Goal: Obtain resource: Obtain resource

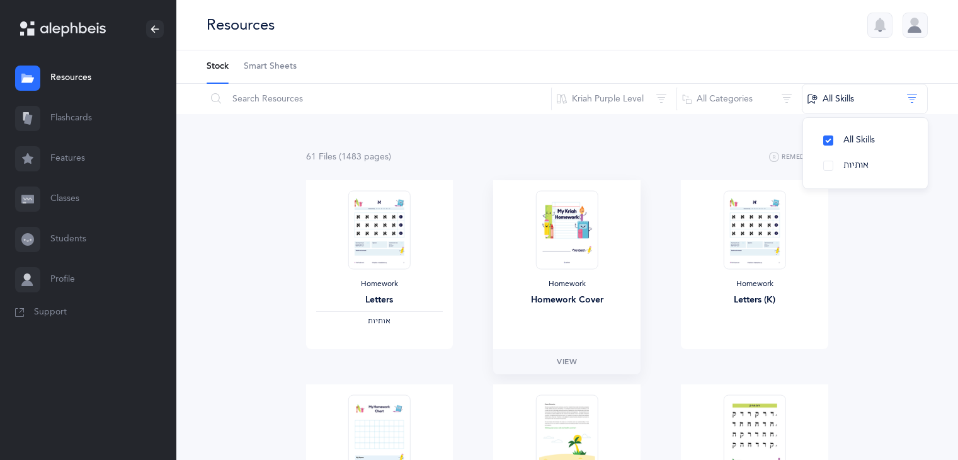
scroll to position [41, 0]
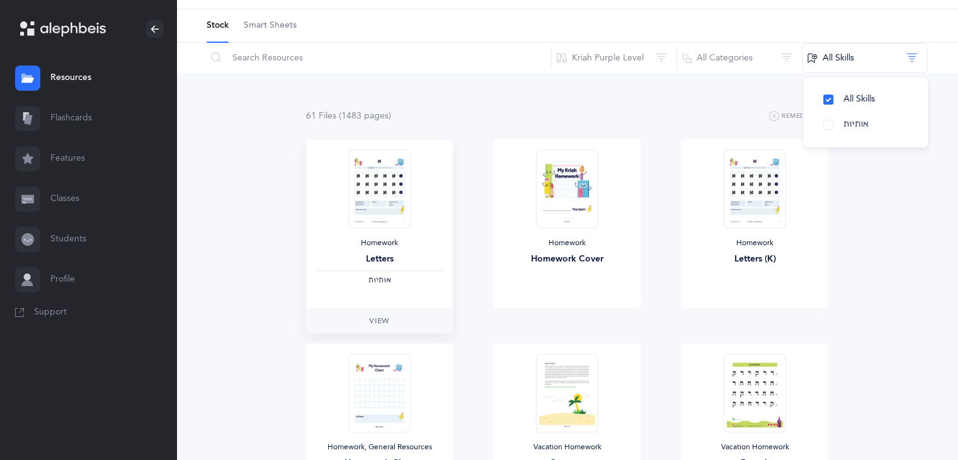
click at [381, 263] on div "Letters" at bounding box center [379, 259] width 127 height 13
click at [381, 200] on img at bounding box center [379, 188] width 62 height 79
click at [386, 323] on span "View" at bounding box center [379, 320] width 20 height 11
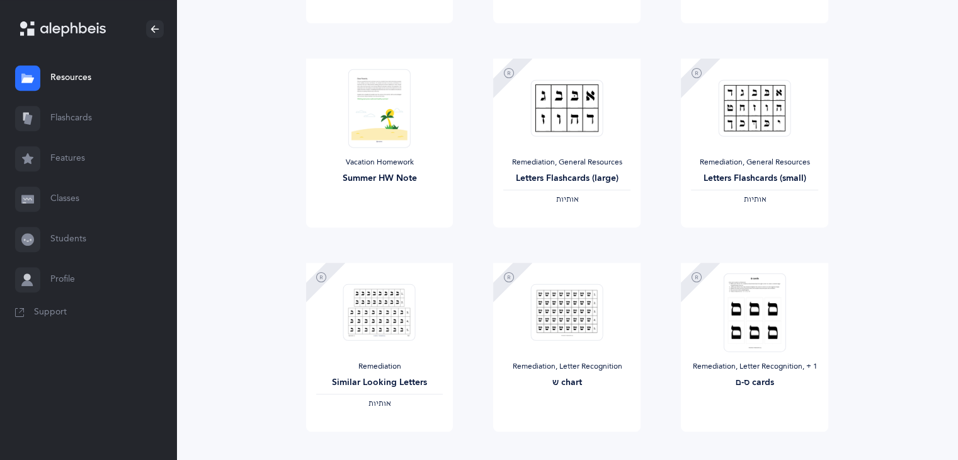
scroll to position [541, 0]
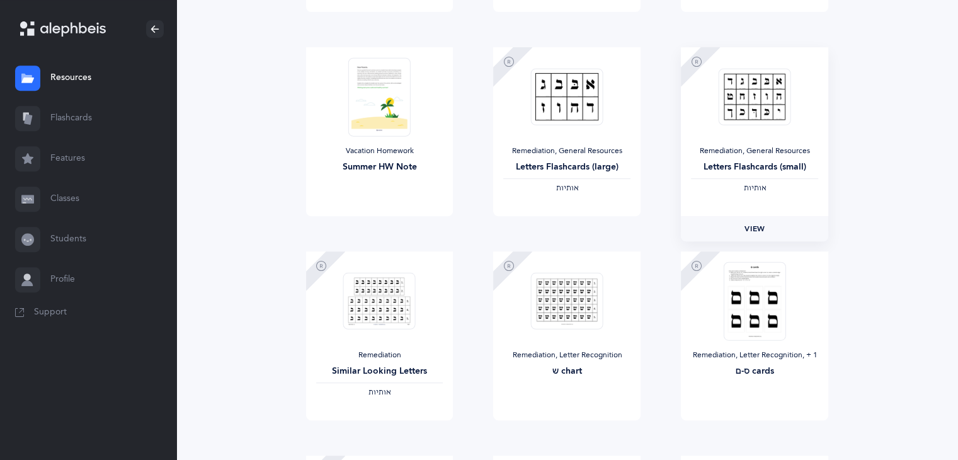
click at [758, 223] on span "View" at bounding box center [755, 228] width 20 height 11
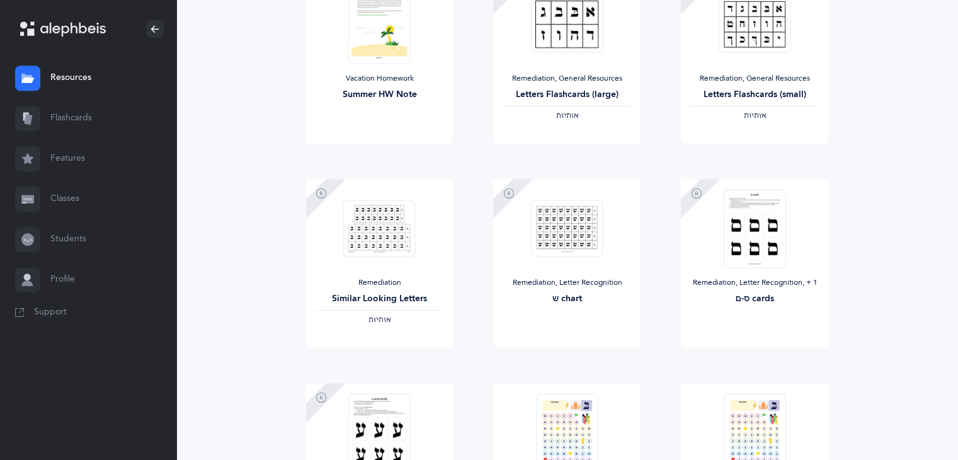
scroll to position [624, 0]
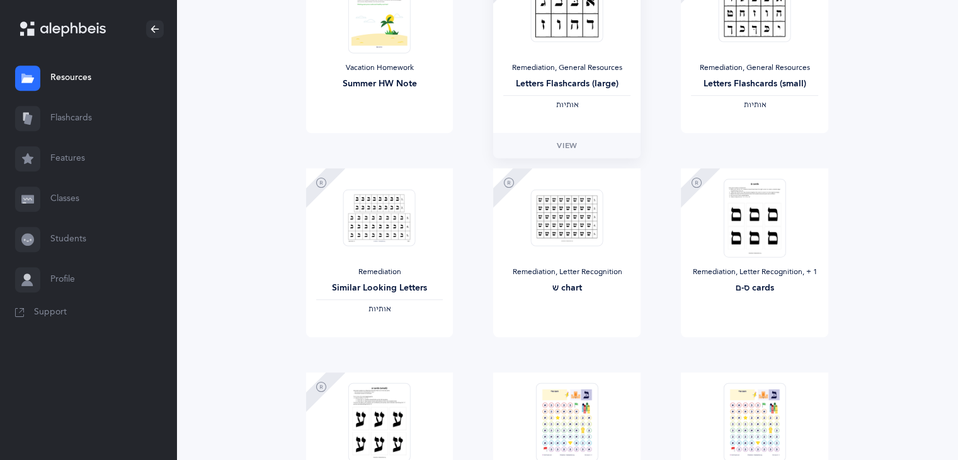
click at [610, 110] on div "Remediation, General Resources Letters Flashcards (large) ‫אותיות‬" at bounding box center [566, 48] width 147 height 169
click at [587, 146] on link "View" at bounding box center [566, 145] width 147 height 25
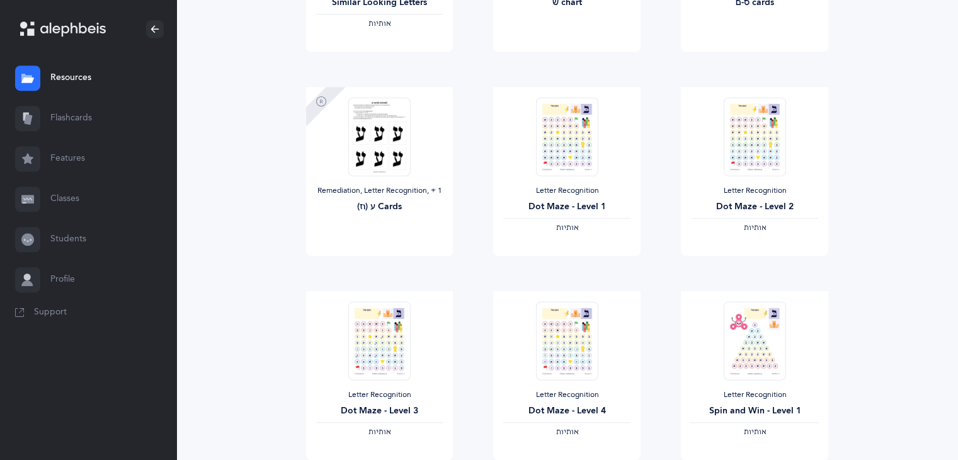
scroll to position [912, 0]
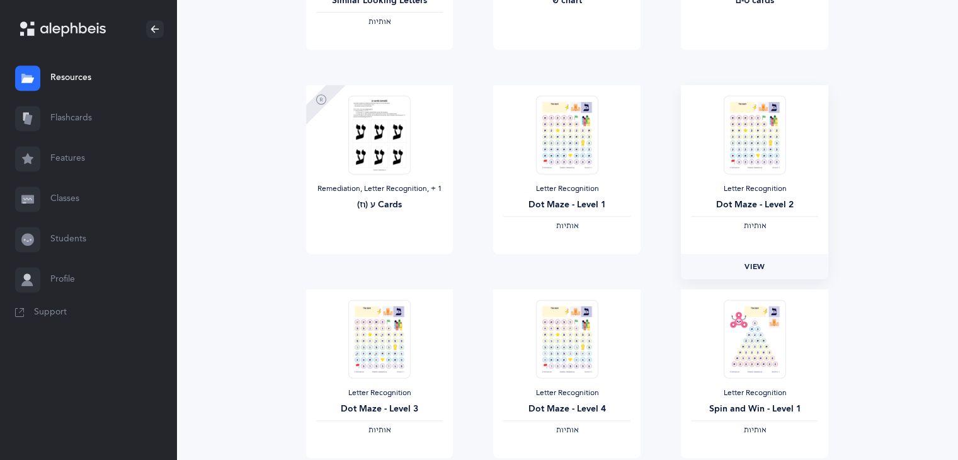
click at [755, 265] on span "View" at bounding box center [755, 266] width 20 height 11
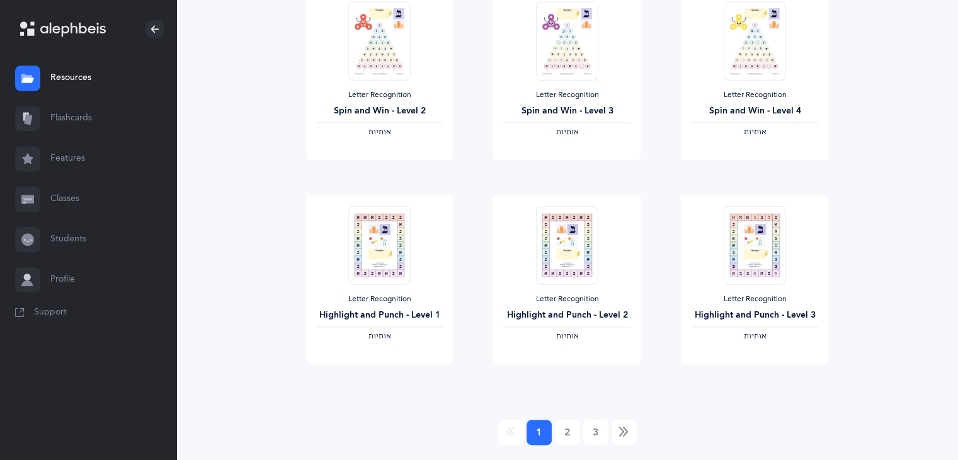
scroll to position [1449, 0]
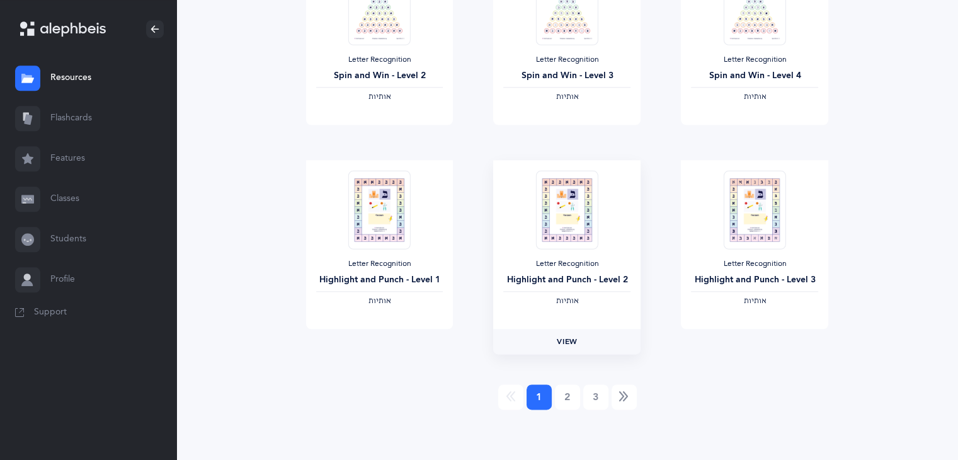
click at [582, 338] on link "View" at bounding box center [566, 341] width 147 height 25
click at [565, 396] on link "2" at bounding box center [567, 396] width 25 height 25
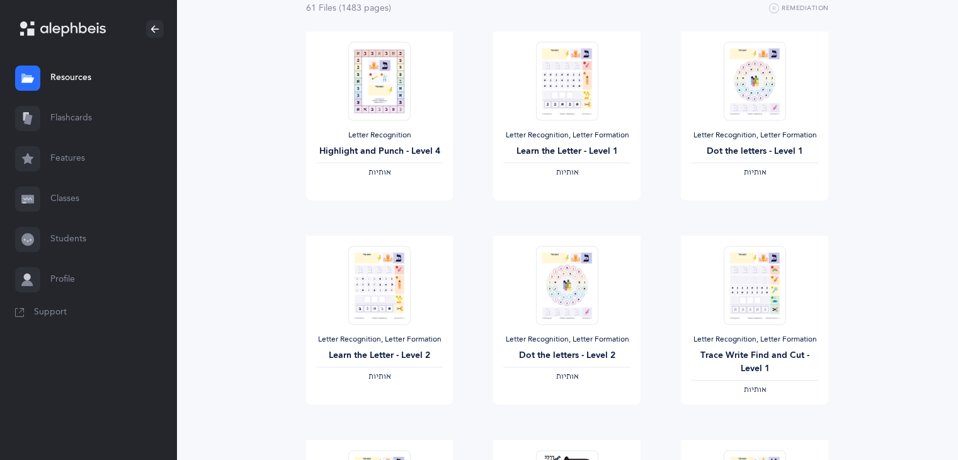
scroll to position [151, 0]
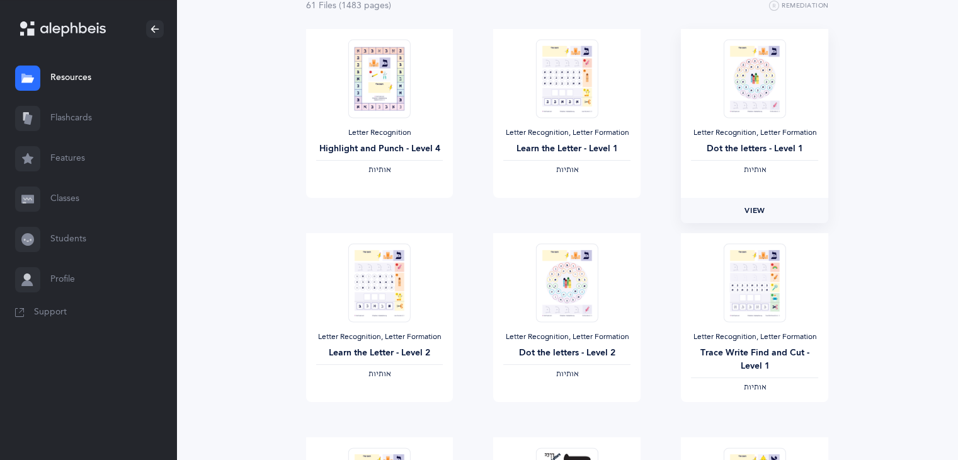
click at [756, 210] on span "View" at bounding box center [755, 210] width 20 height 11
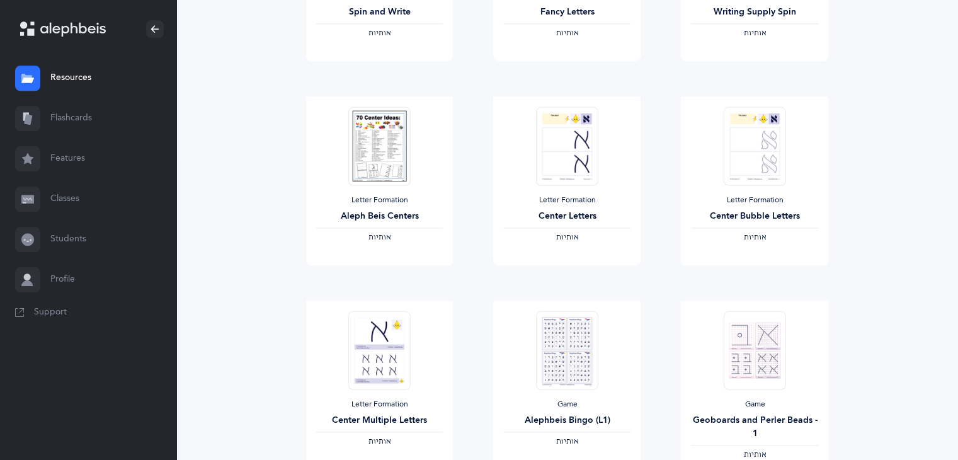
scroll to position [1311, 0]
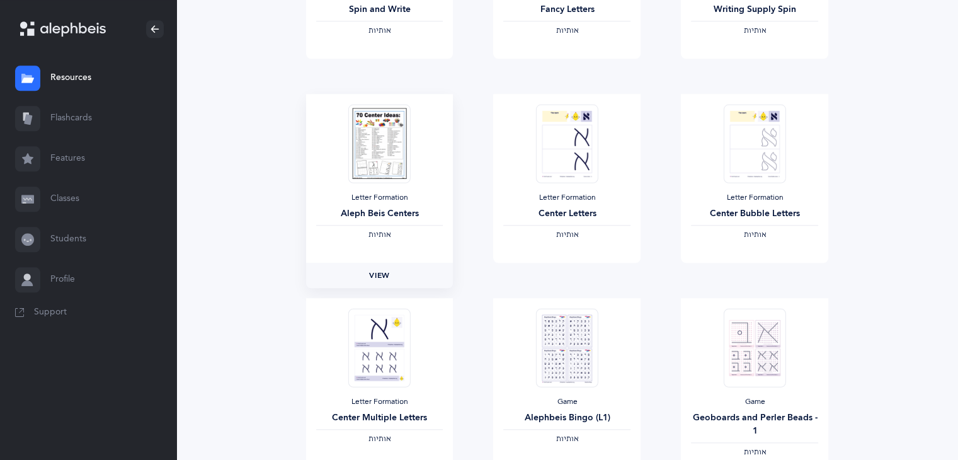
click at [381, 268] on link "View" at bounding box center [379, 275] width 147 height 25
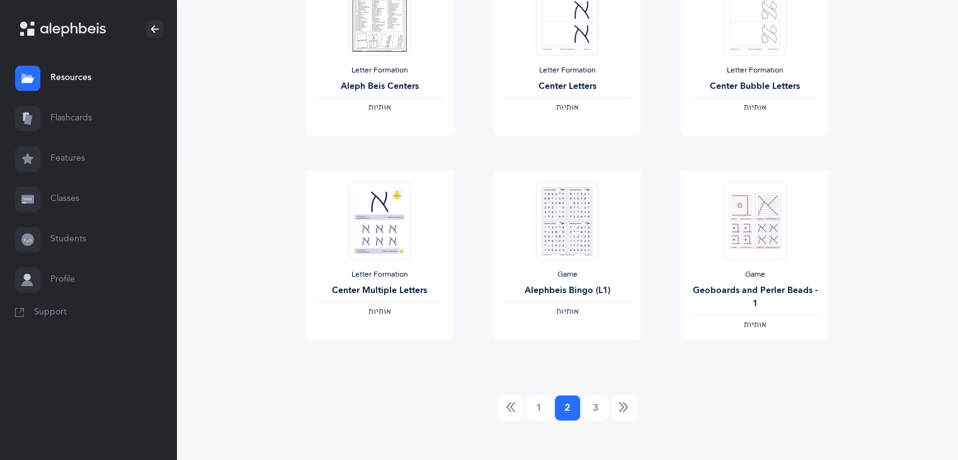
scroll to position [1449, 0]
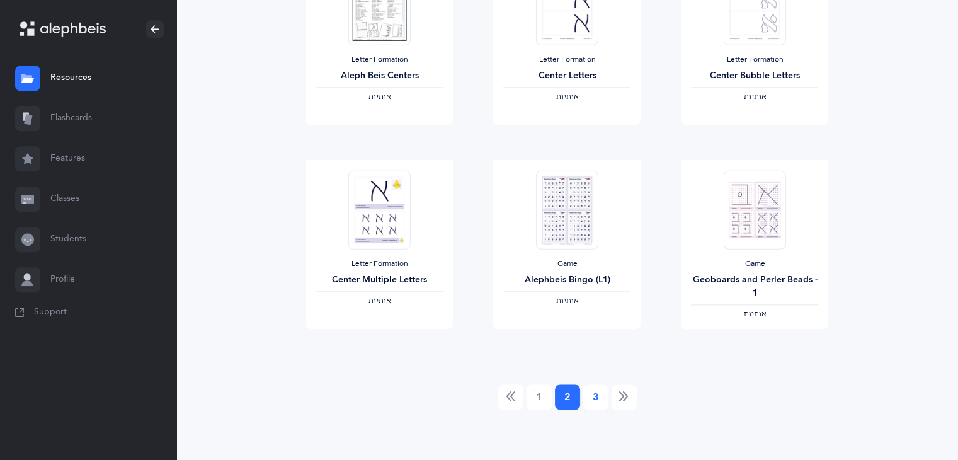
click at [595, 401] on link "3" at bounding box center [595, 396] width 25 height 25
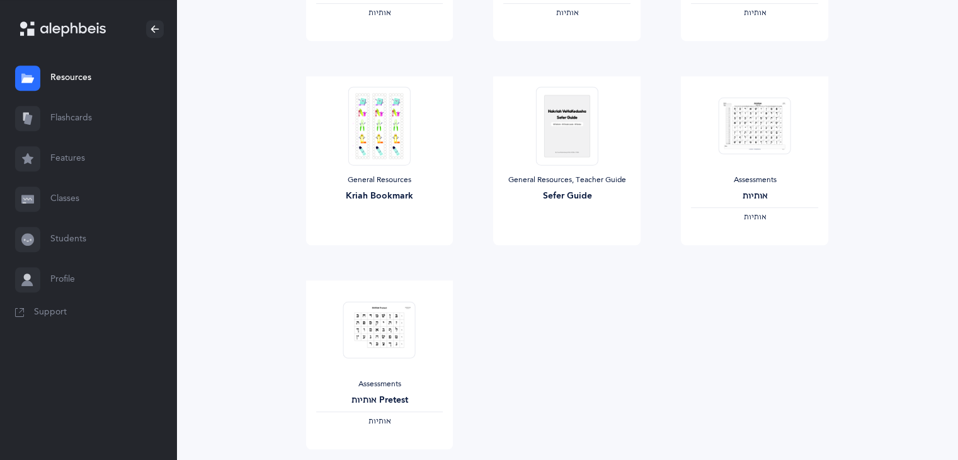
scroll to position [724, 0]
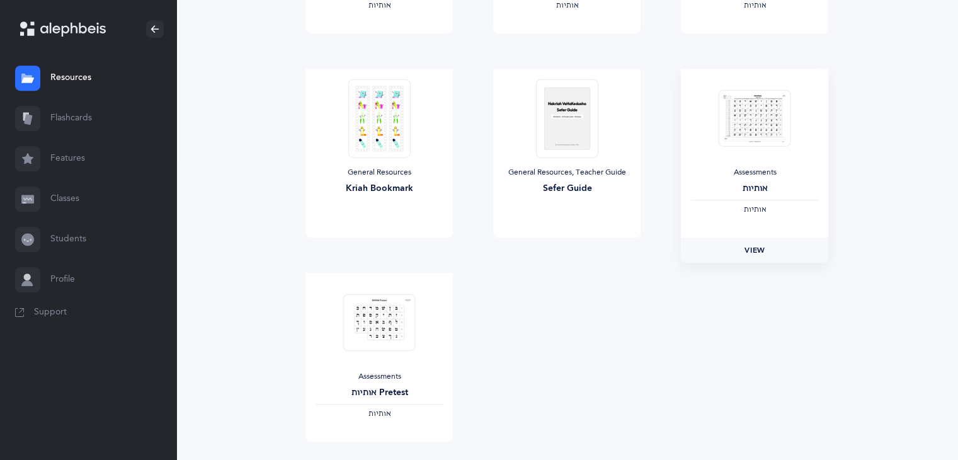
click at [757, 252] on span "View" at bounding box center [755, 249] width 20 height 11
